Goal: Information Seeking & Learning: Learn about a topic

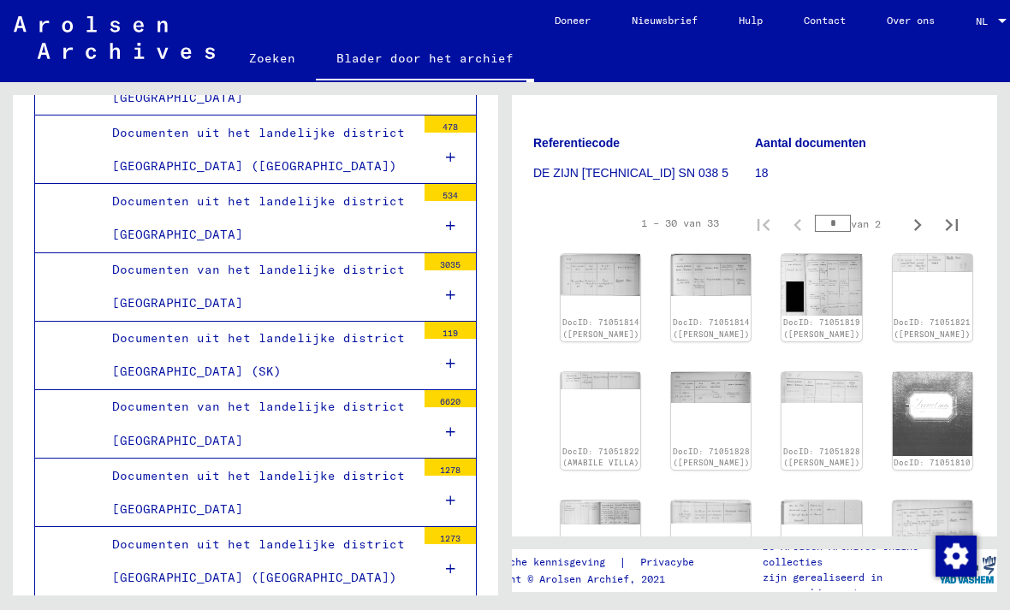
scroll to position [320, 0]
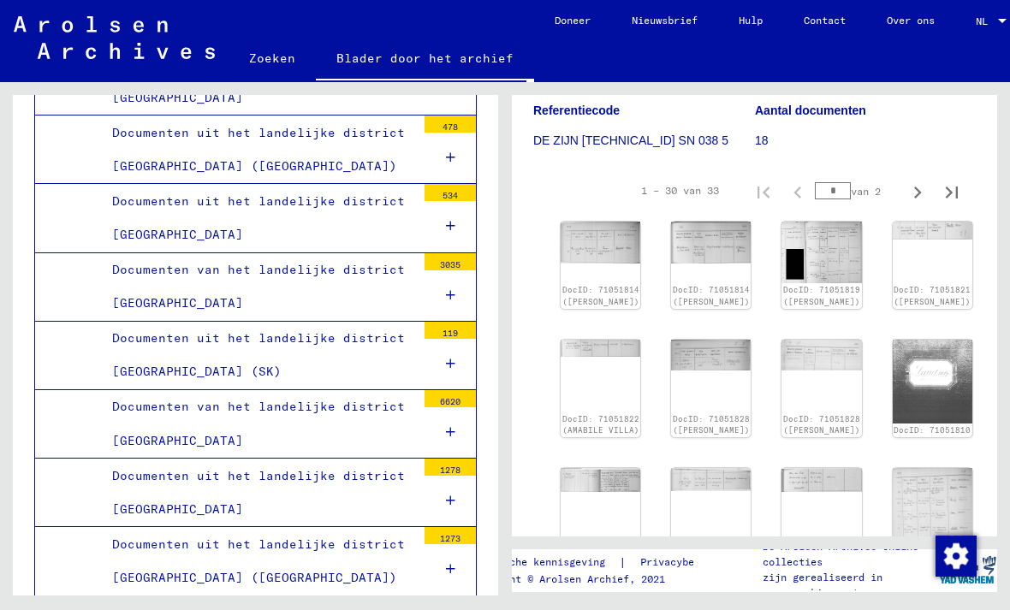
click at [673, 284] on div "DocID: 71051814 ([PERSON_NAME])" at bounding box center [711, 295] width 77 height 23
click at [671, 229] on img at bounding box center [711, 243] width 80 height 42
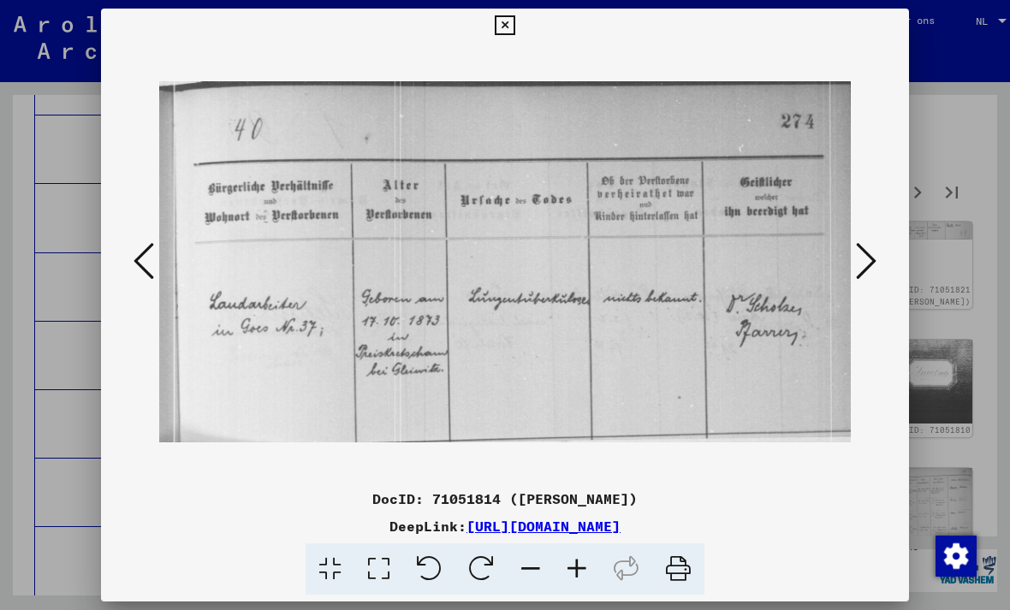
click at [859, 247] on icon at bounding box center [866, 260] width 21 height 41
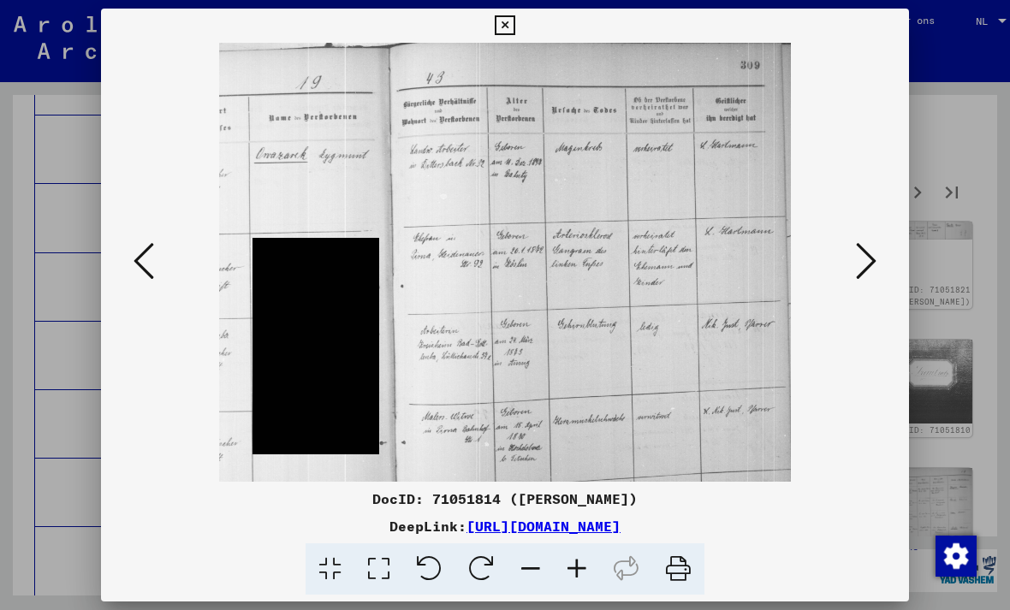
click at [867, 252] on icon at bounding box center [866, 260] width 21 height 41
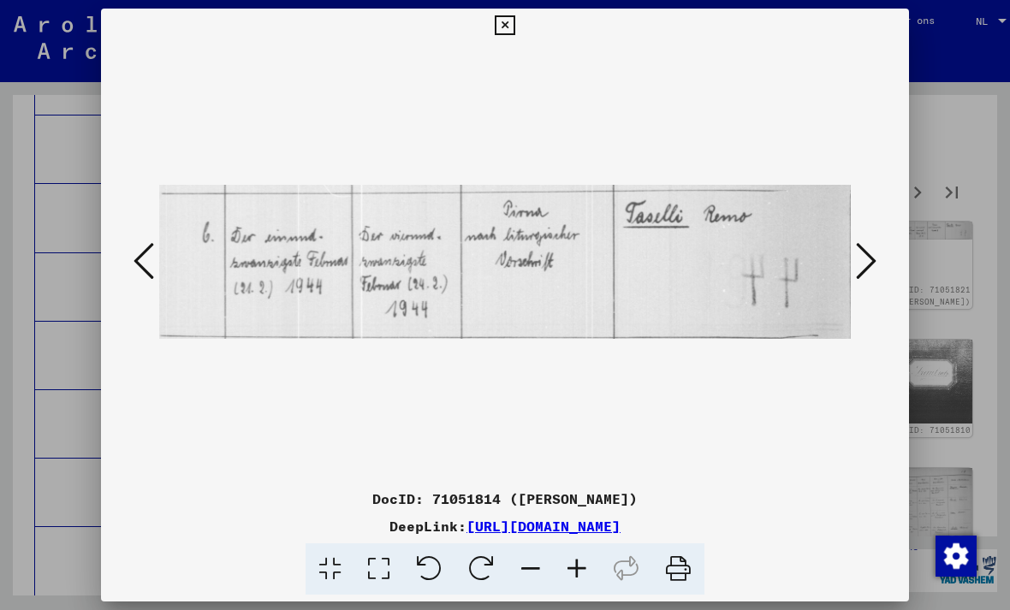
click at [867, 251] on icon at bounding box center [866, 260] width 21 height 41
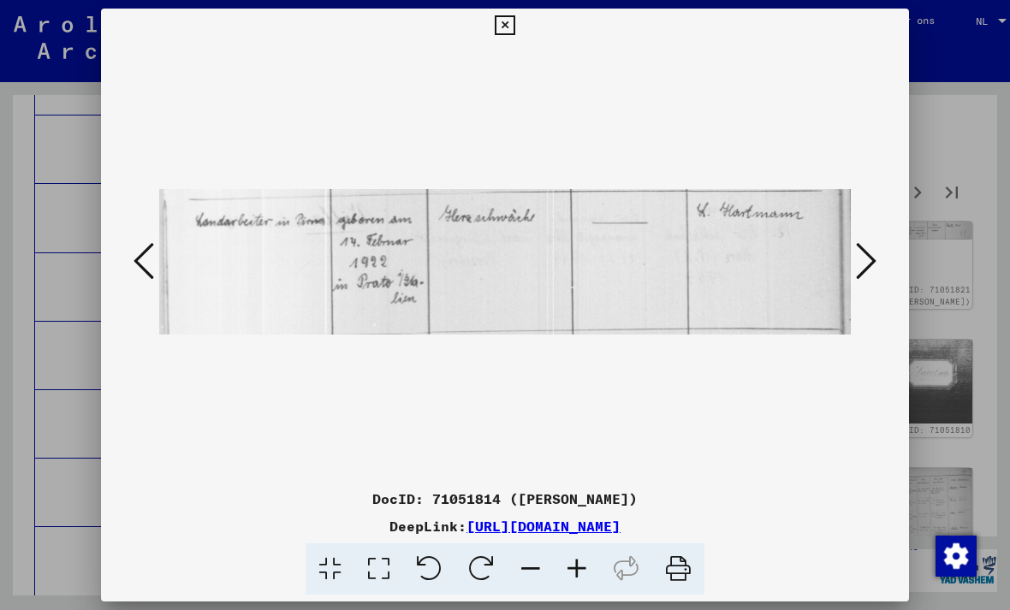
click at [873, 250] on icon at bounding box center [866, 260] width 21 height 41
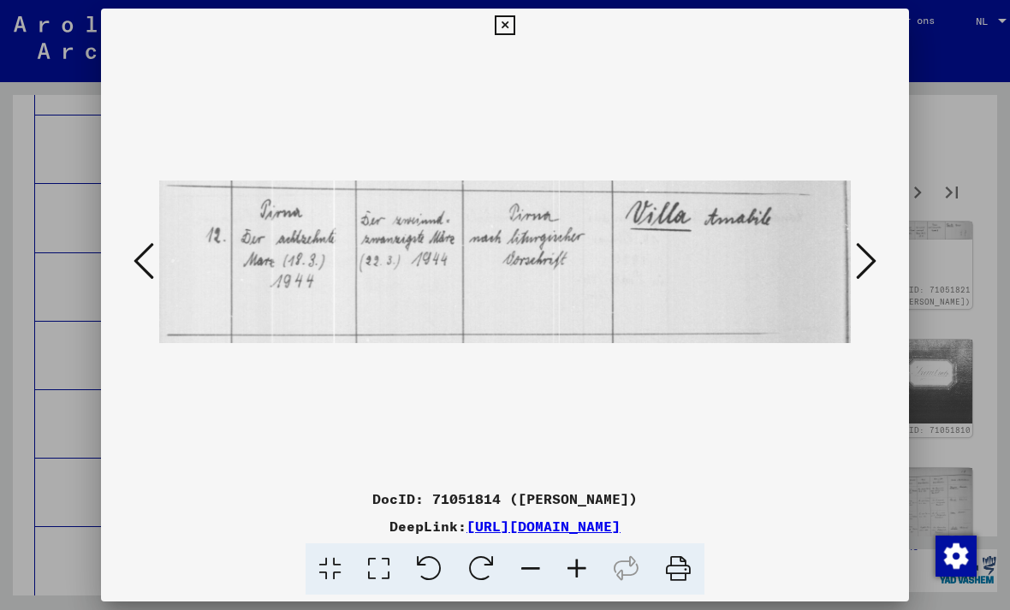
click at [869, 252] on icon at bounding box center [866, 260] width 21 height 41
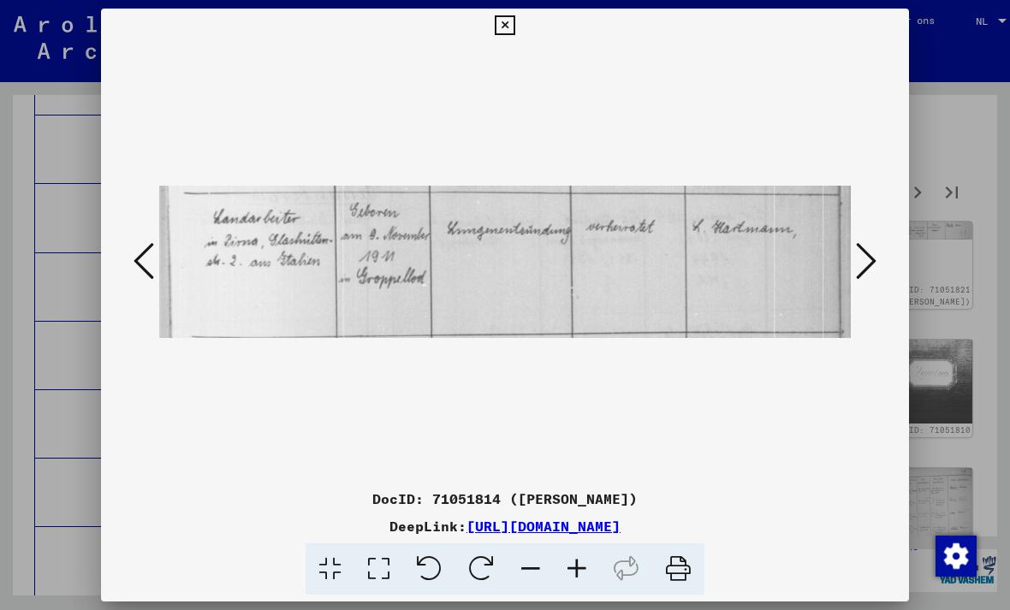
click at [879, 243] on button at bounding box center [866, 262] width 31 height 49
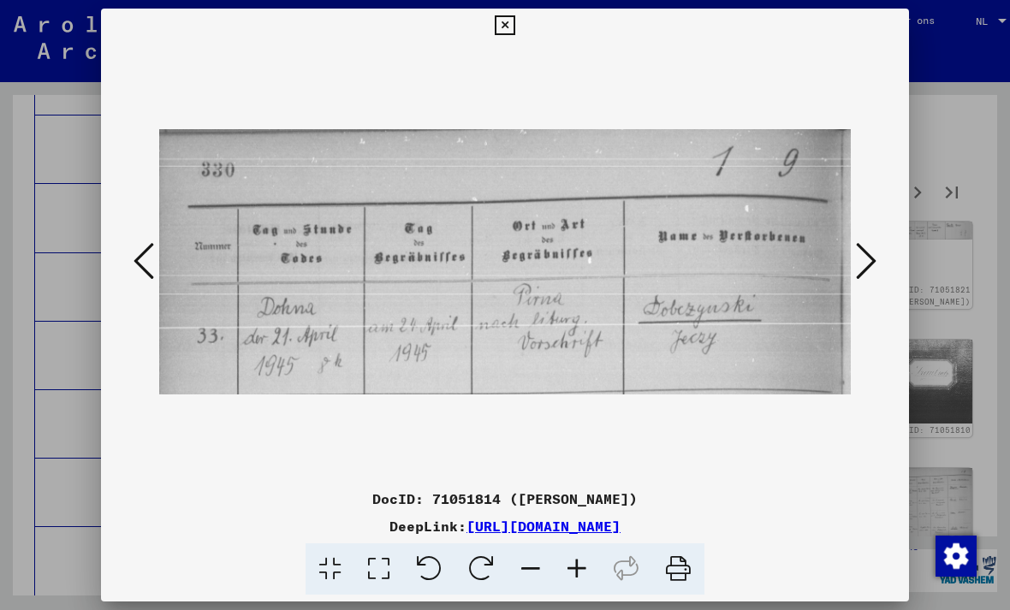
click at [851, 262] on button at bounding box center [866, 262] width 31 height 49
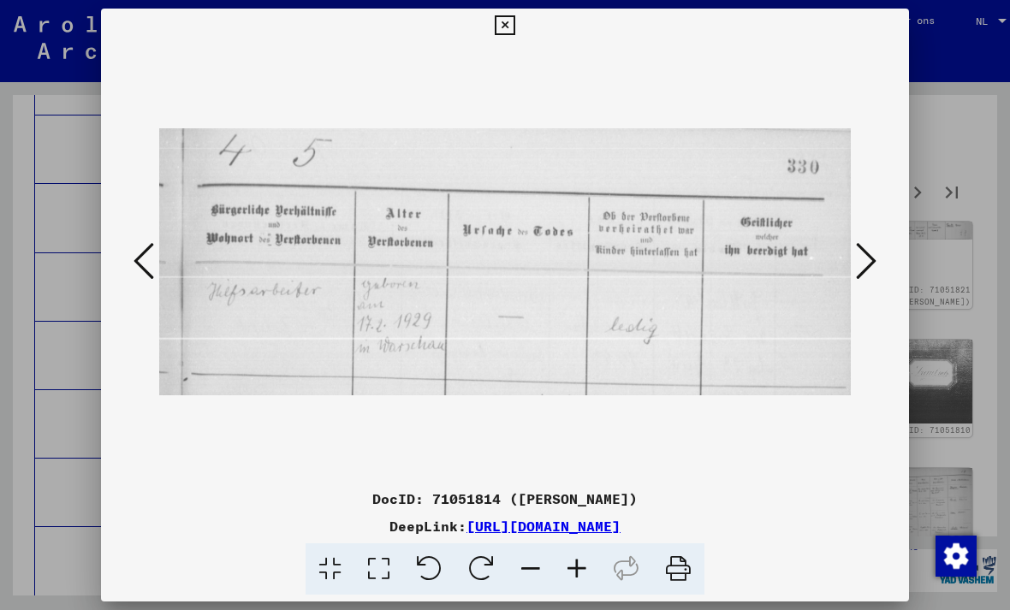
click at [864, 256] on icon at bounding box center [866, 260] width 21 height 41
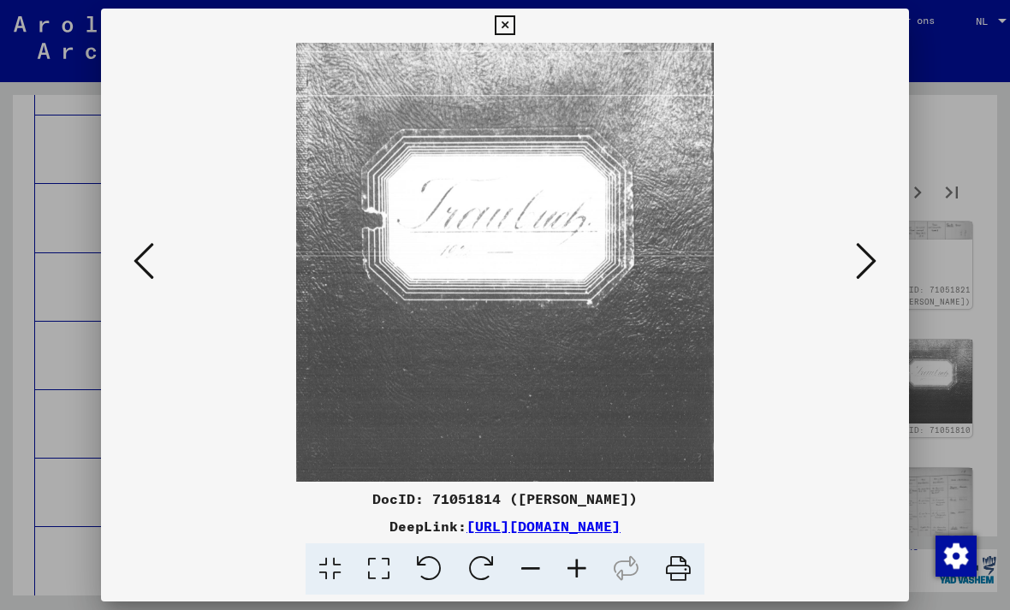
click at [870, 259] on icon at bounding box center [866, 260] width 21 height 41
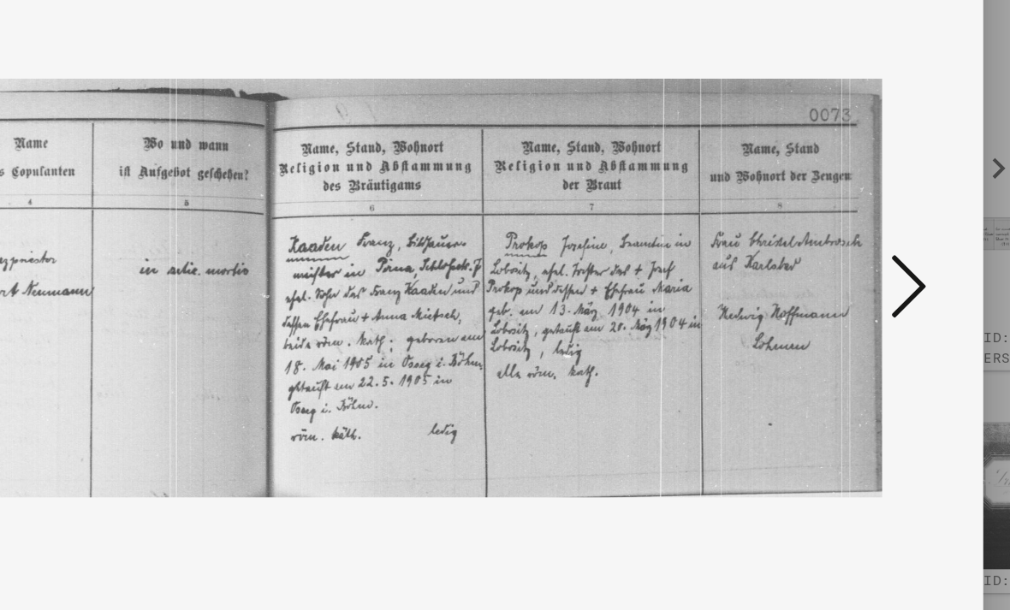
click at [856, 240] on icon at bounding box center [866, 260] width 21 height 41
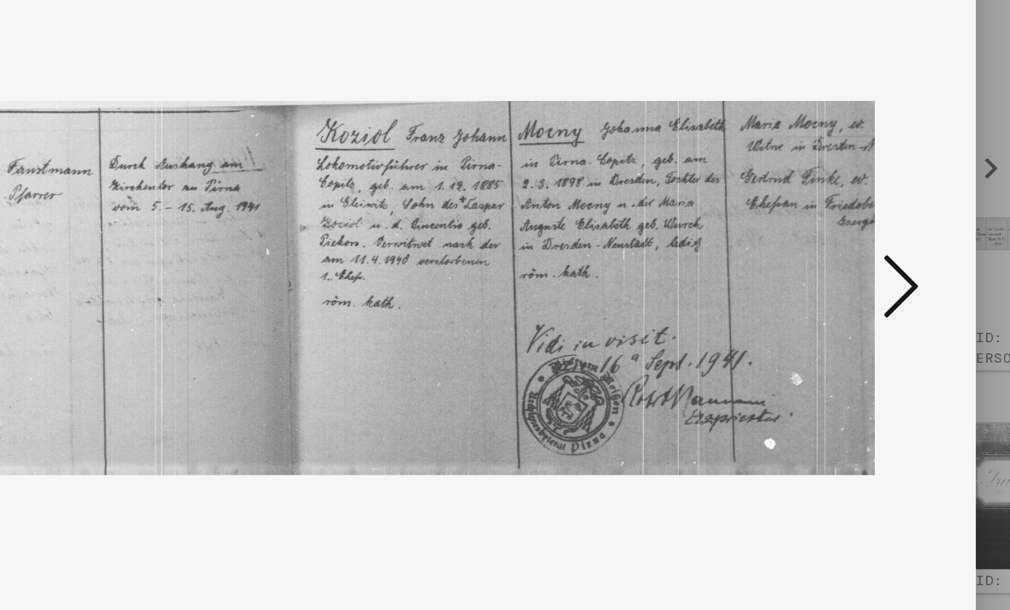
click at [856, 240] on icon at bounding box center [866, 260] width 21 height 41
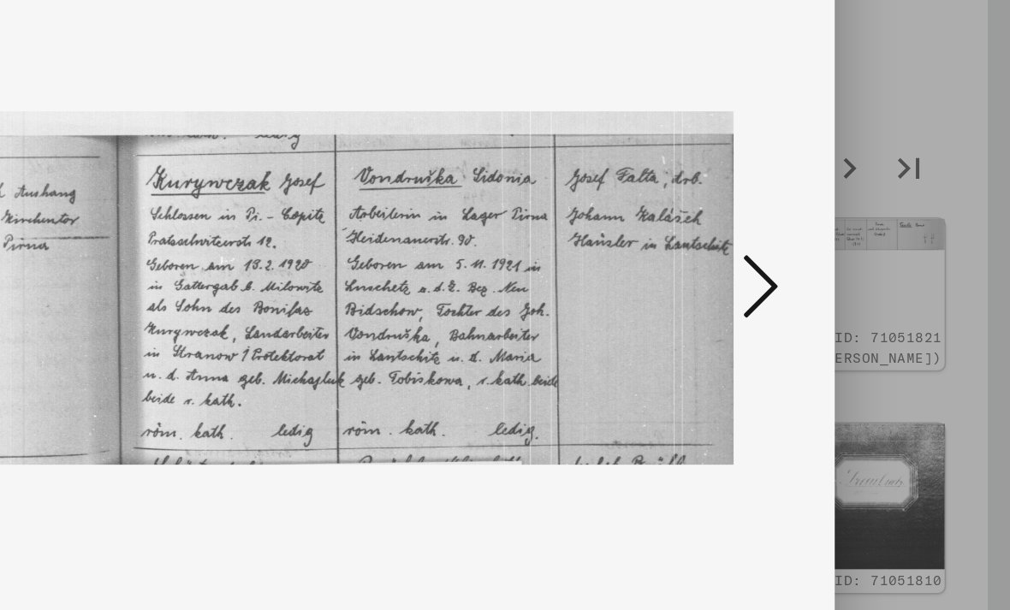
click at [856, 240] on icon at bounding box center [866, 260] width 21 height 41
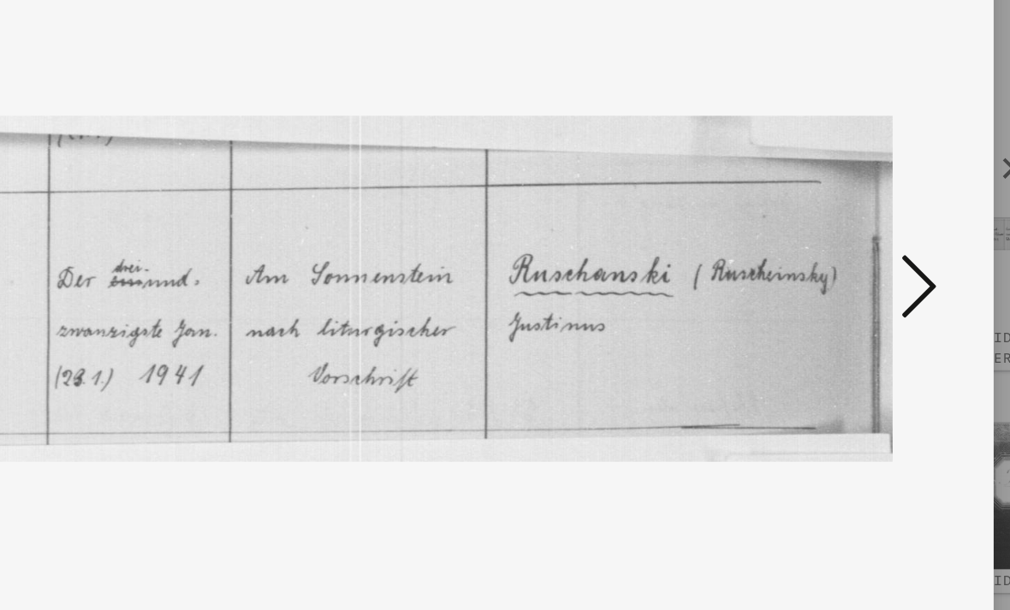
click at [856, 240] on icon at bounding box center [866, 260] width 21 height 41
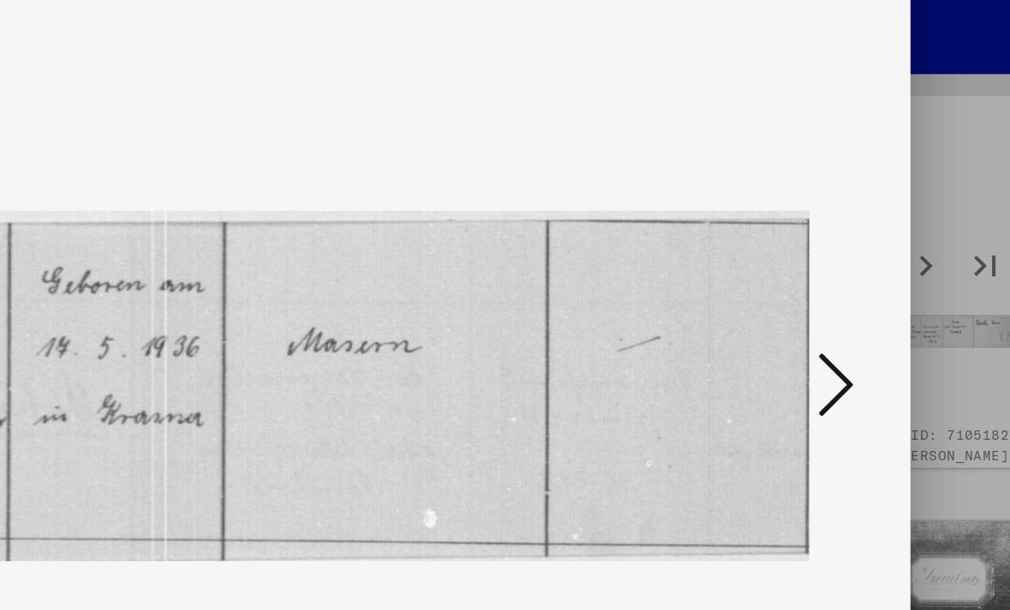
click at [856, 240] on icon at bounding box center [866, 260] width 21 height 41
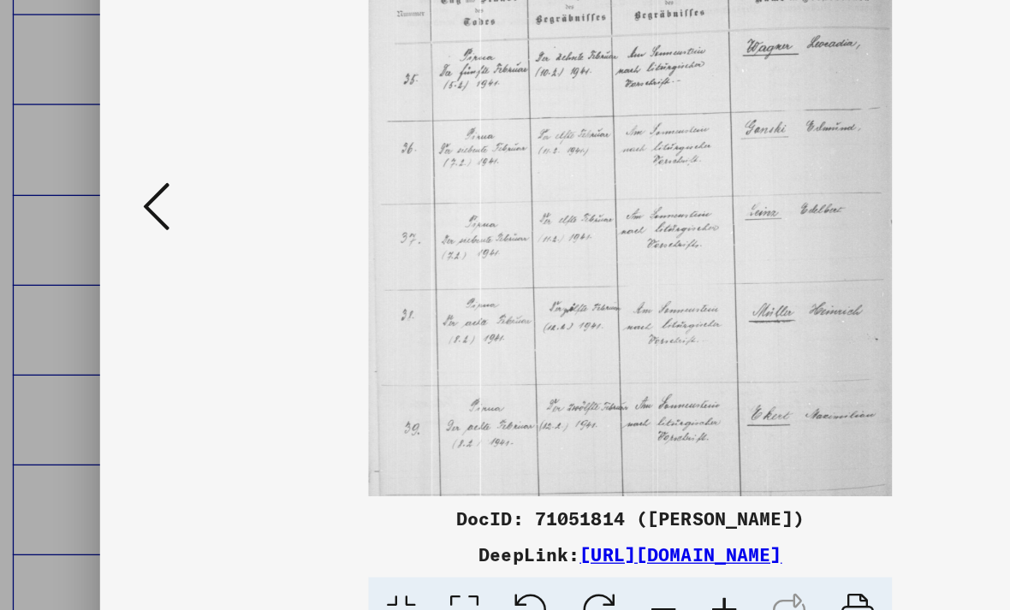
click at [691, 240] on img at bounding box center [504, 262] width 691 height 439
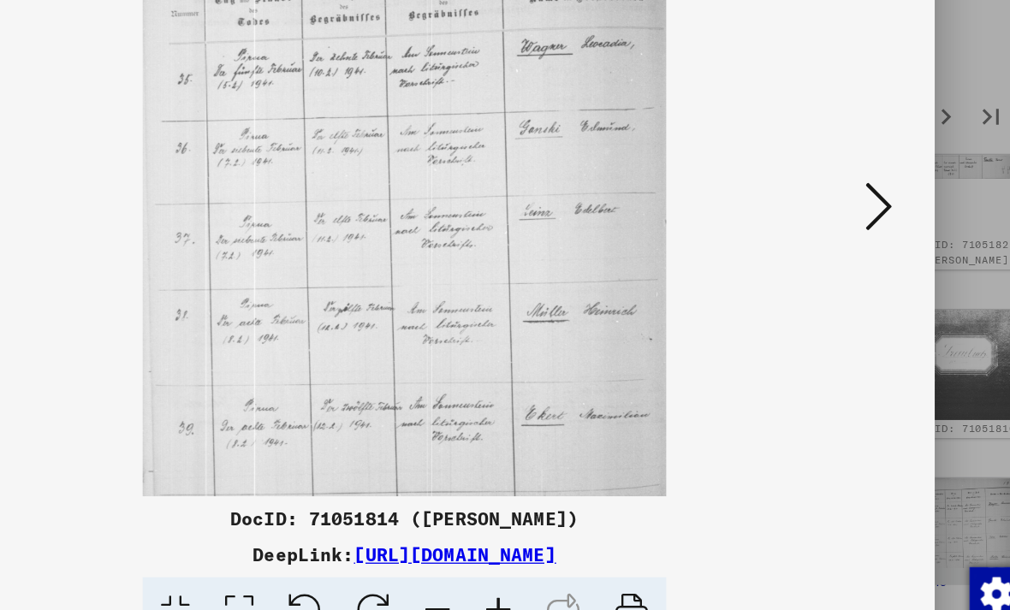
click at [856, 240] on icon at bounding box center [866, 260] width 21 height 41
